Goal: Find specific page/section: Find specific page/section

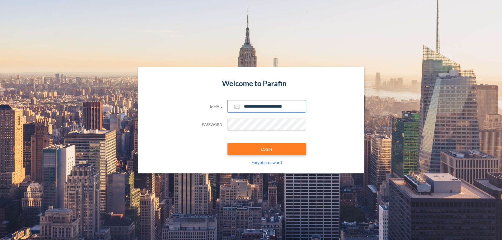
type input "**********"
click at [267, 149] on button "LOGIN" at bounding box center [267, 149] width 79 height 12
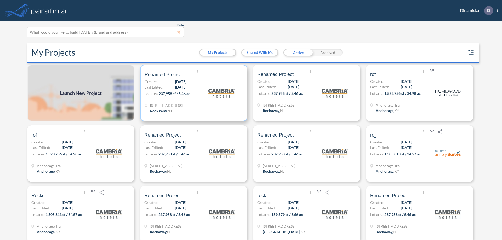
scroll to position [1, 0]
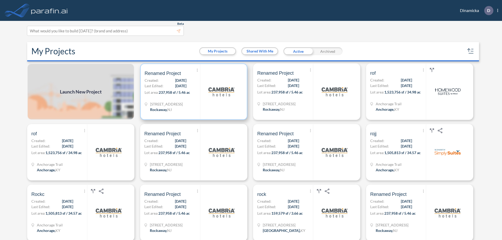
click at [193, 92] on p "Lot area: 237,958 sf / 5.46 ac" at bounding box center [172, 94] width 55 height 8
